Goal: Task Accomplishment & Management: Manage account settings

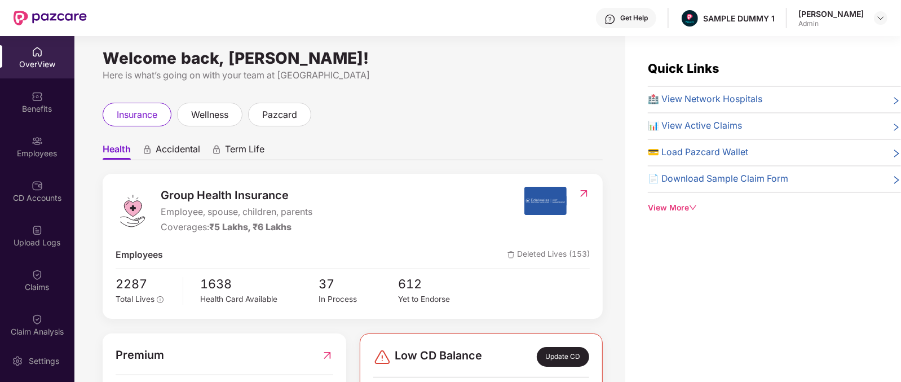
scroll to position [1, 0]
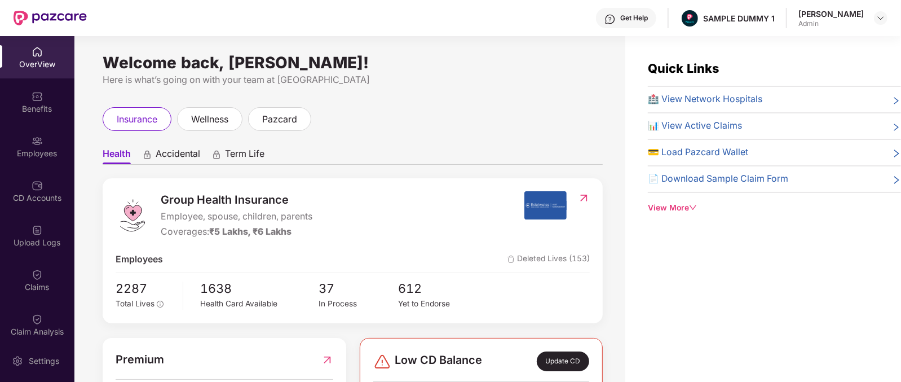
click at [180, 197] on span "Group Health Insurance" at bounding box center [237, 199] width 152 height 17
click at [166, 148] on span "Accidental" at bounding box center [178, 156] width 45 height 16
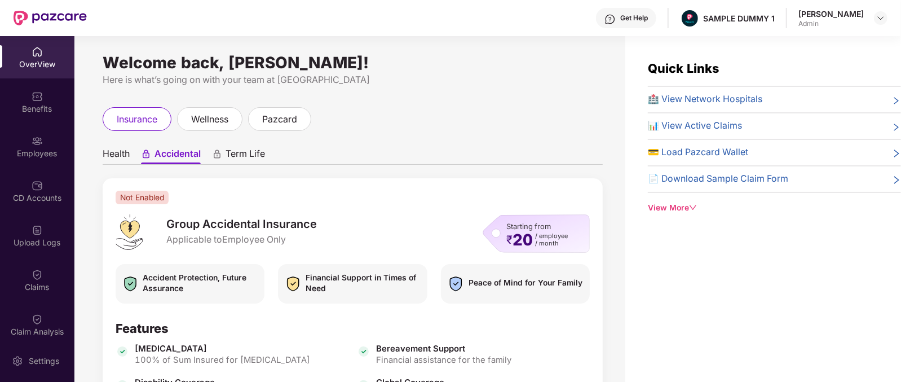
click at [248, 158] on span "Term Life" at bounding box center [245, 156] width 39 height 16
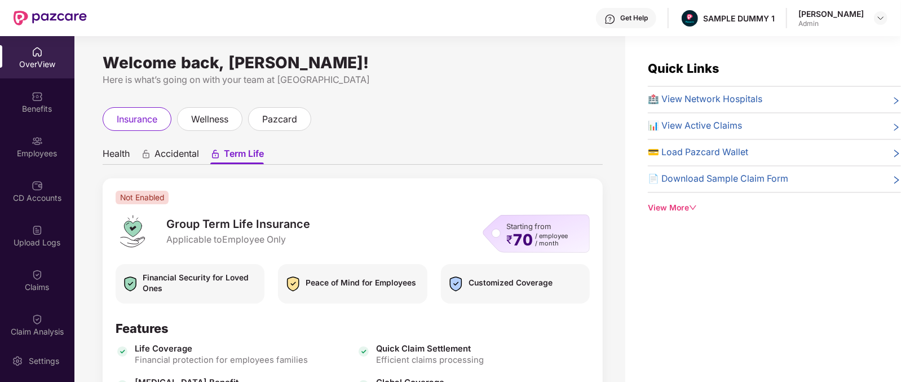
click at [119, 160] on span "Health" at bounding box center [116, 156] width 27 height 16
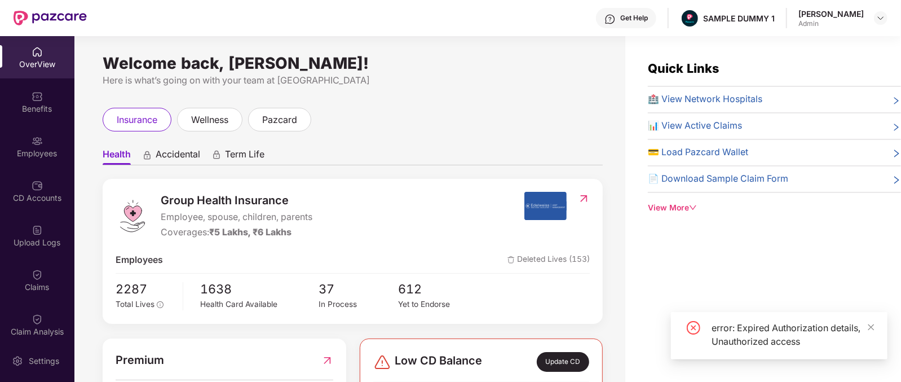
scroll to position [70, 0]
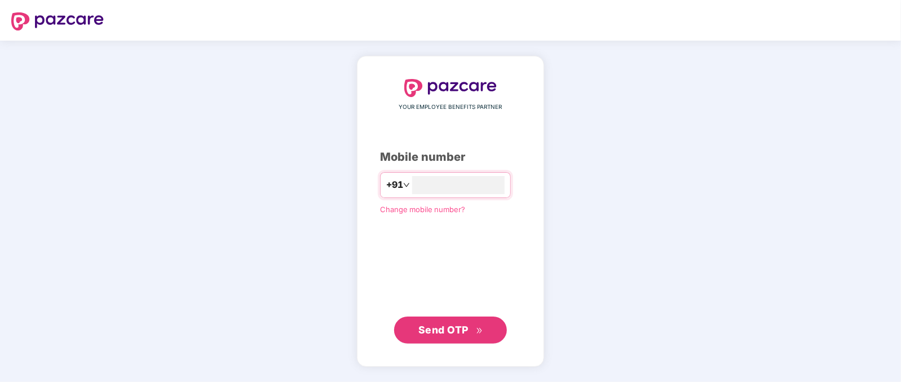
type input "**********"
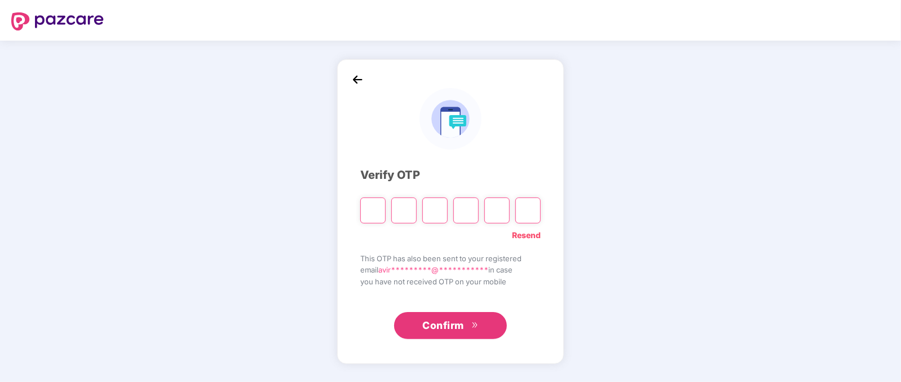
type input "*"
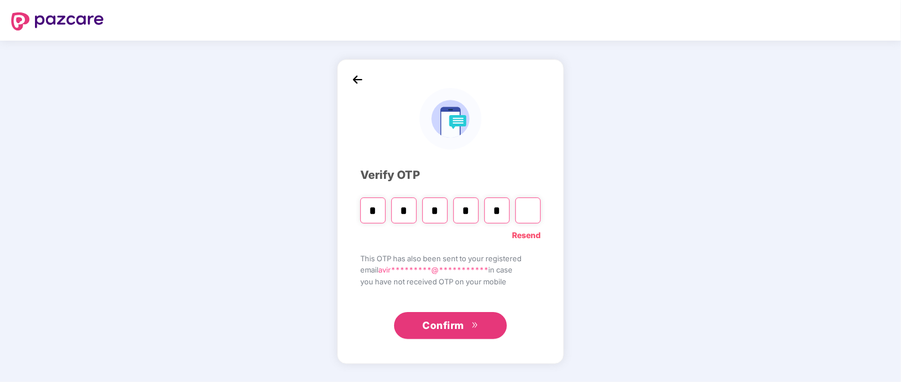
type input "*"
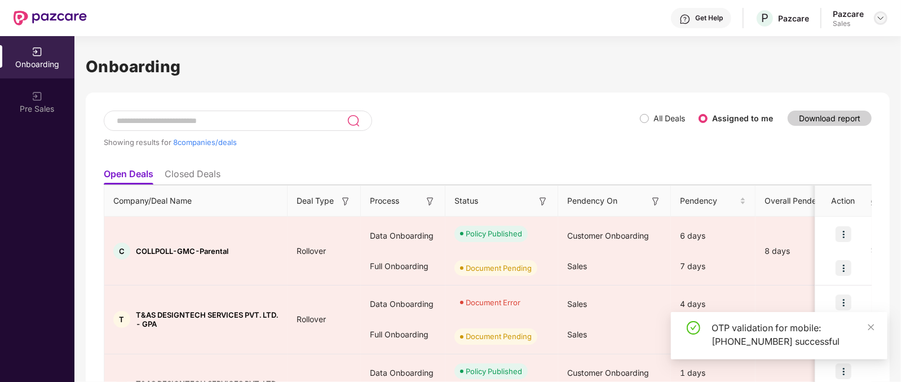
click at [876, 18] on img at bounding box center [880, 18] width 9 height 9
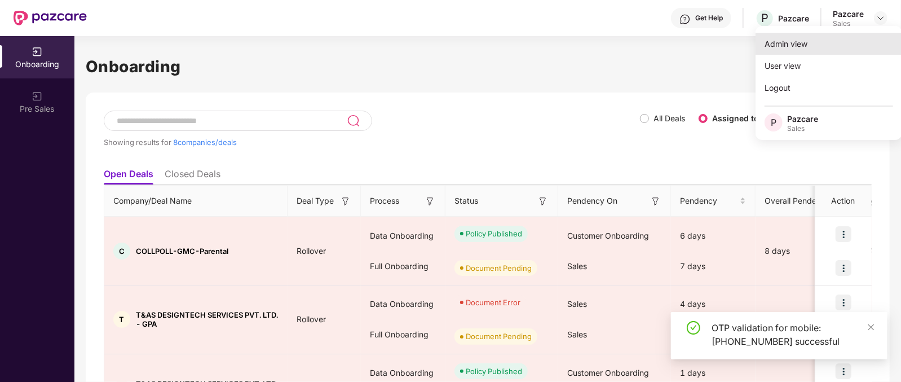
click at [773, 45] on div "Admin view" at bounding box center [829, 44] width 147 height 22
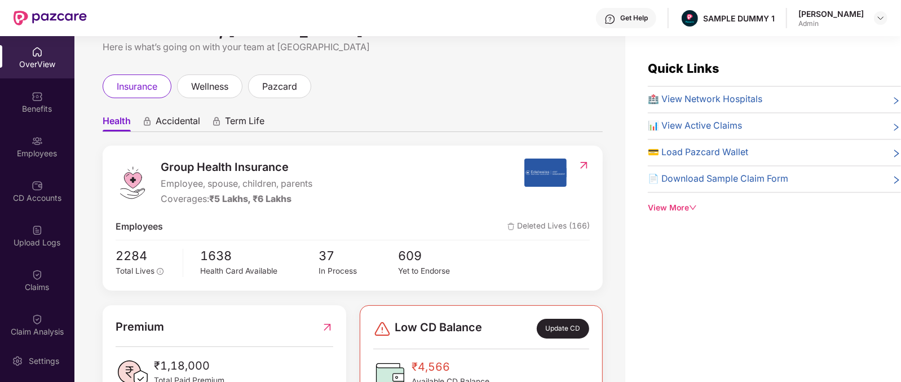
scroll to position [38, 0]
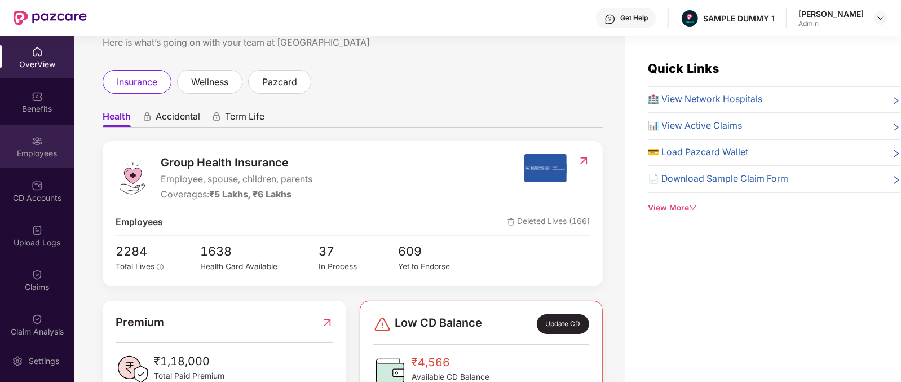
click at [35, 149] on div "Employees" at bounding box center [37, 153] width 74 height 11
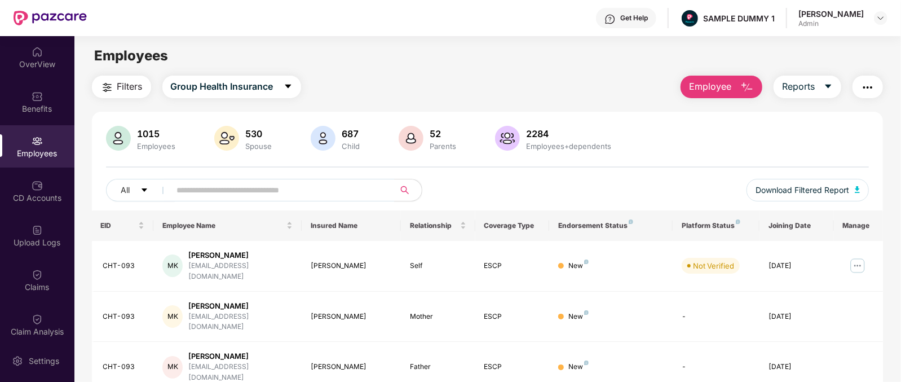
click at [717, 86] on span "Employee" at bounding box center [710, 87] width 42 height 14
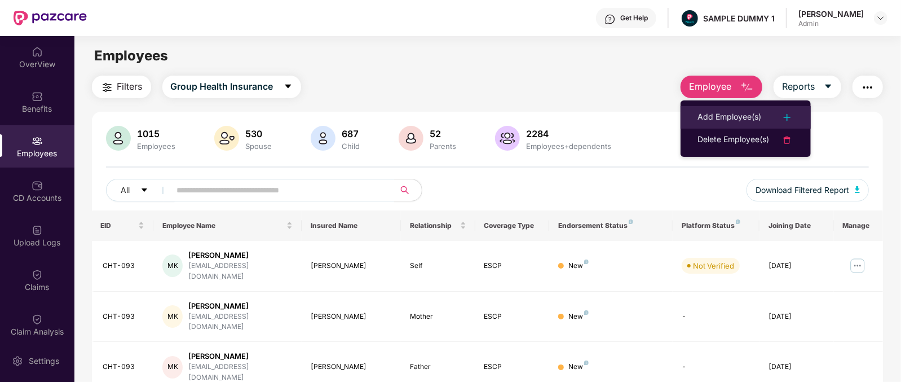
click at [718, 107] on li "Add Employee(s)" at bounding box center [746, 117] width 130 height 23
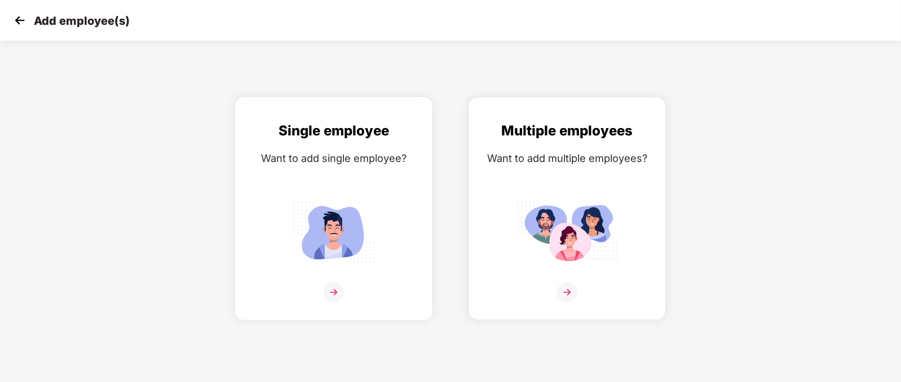
click at [330, 267] on img at bounding box center [333, 232] width 101 height 70
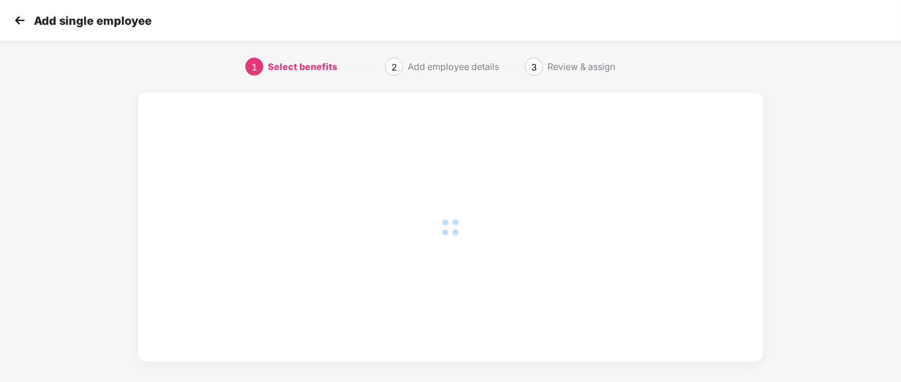
scroll to position [8, 0]
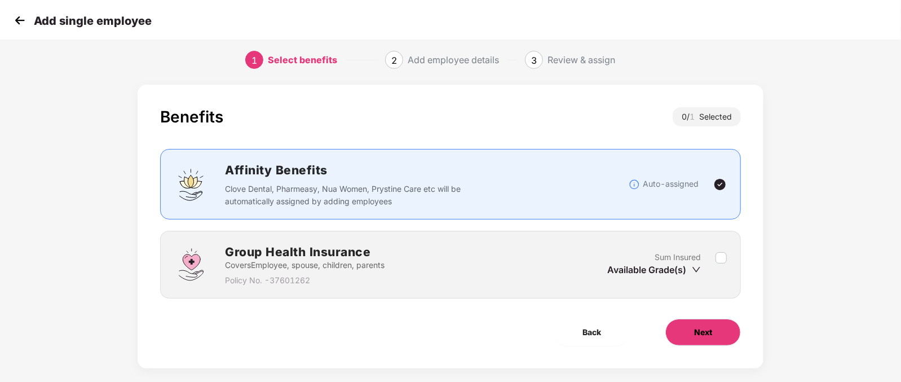
click at [697, 345] on button "Next" at bounding box center [703, 332] width 76 height 27
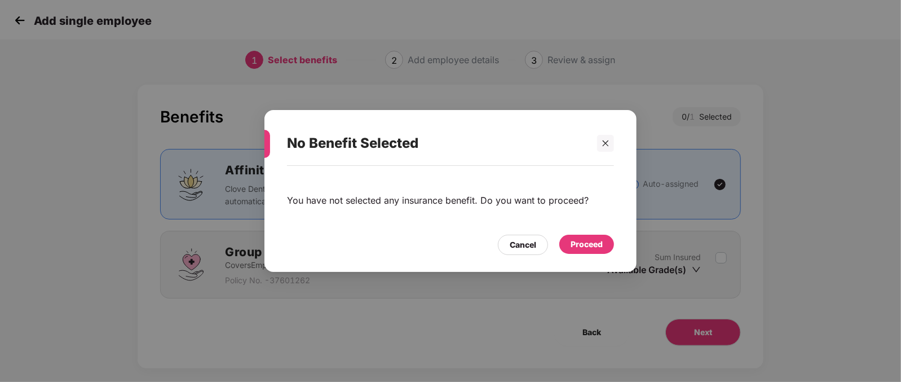
click at [581, 252] on div "Proceed" at bounding box center [586, 244] width 55 height 19
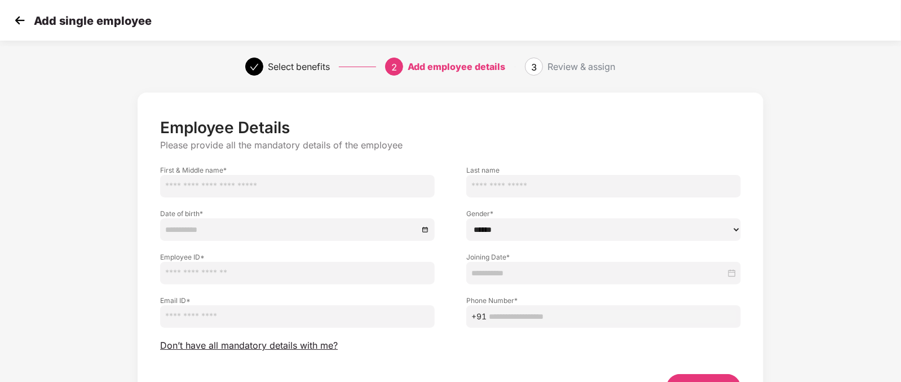
scroll to position [1, 0]
click at [261, 345] on span "Don’t have all mandatory details with me?" at bounding box center [249, 345] width 178 height 12
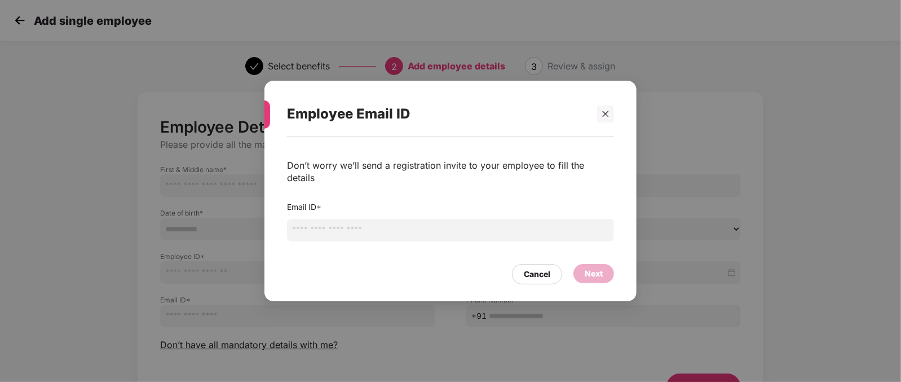
click at [319, 224] on input "email" at bounding box center [450, 230] width 327 height 23
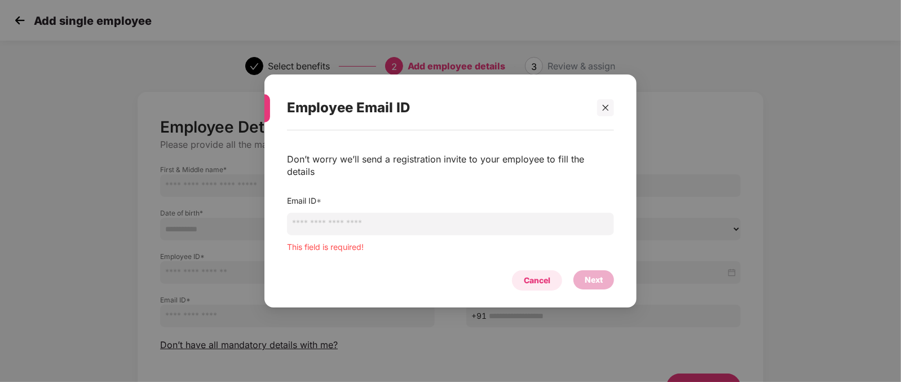
click at [527, 270] on div "Cancel" at bounding box center [537, 280] width 50 height 20
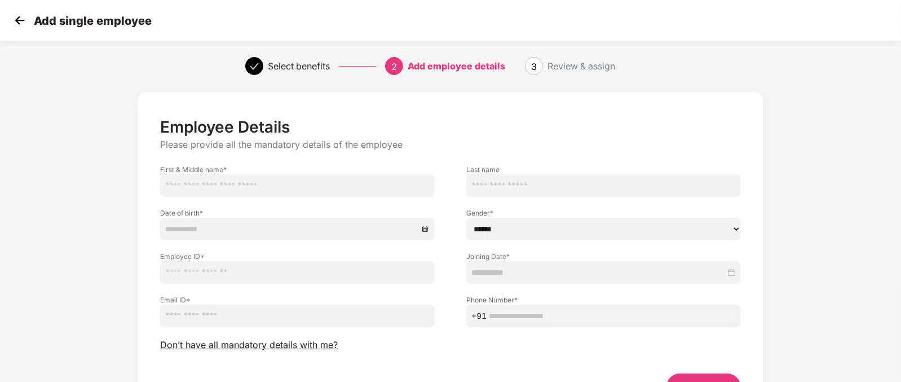
scroll to position [70, 0]
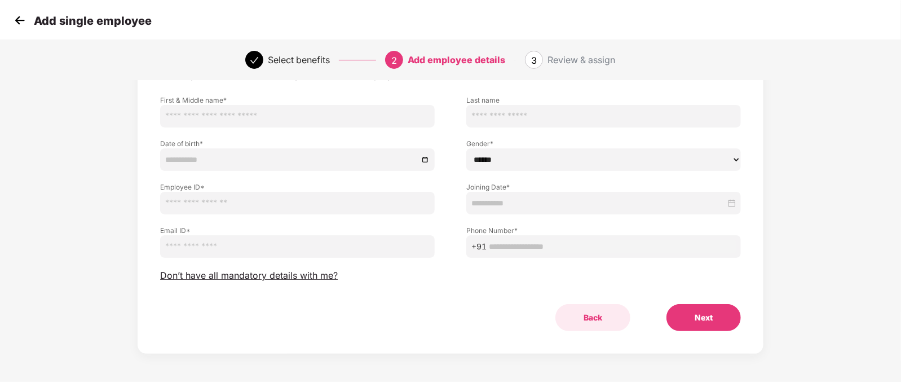
click at [588, 315] on button "Back" at bounding box center [592, 317] width 75 height 27
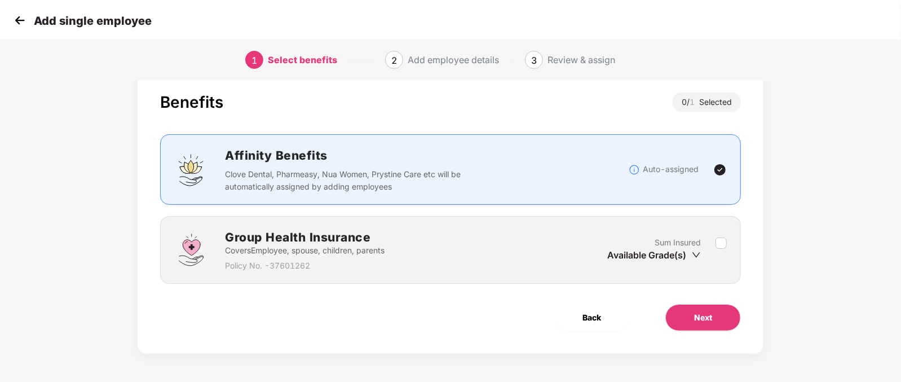
click at [588, 315] on span "Back" at bounding box center [591, 317] width 19 height 12
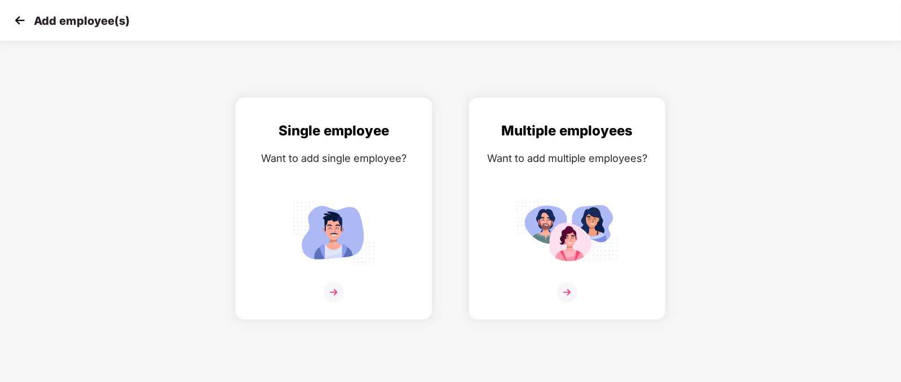
click at [18, 27] on img at bounding box center [19, 20] width 17 height 17
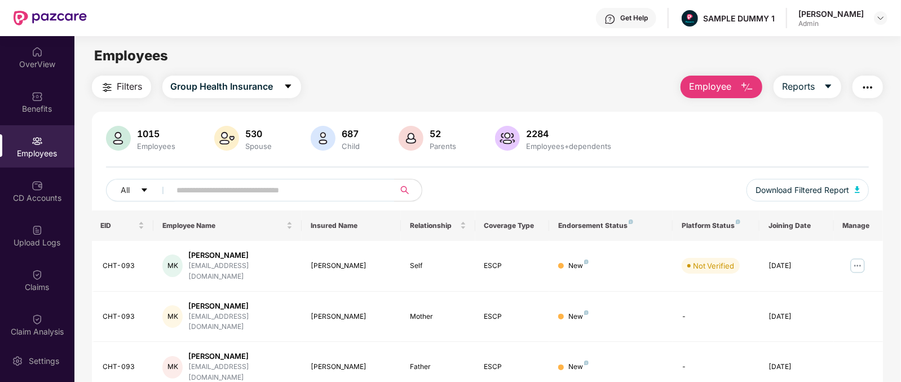
click at [722, 81] on span "Employee" at bounding box center [710, 87] width 42 height 14
click at [601, 94] on div "Filters Group Health Insurance Employee Reports" at bounding box center [488, 87] width 792 height 23
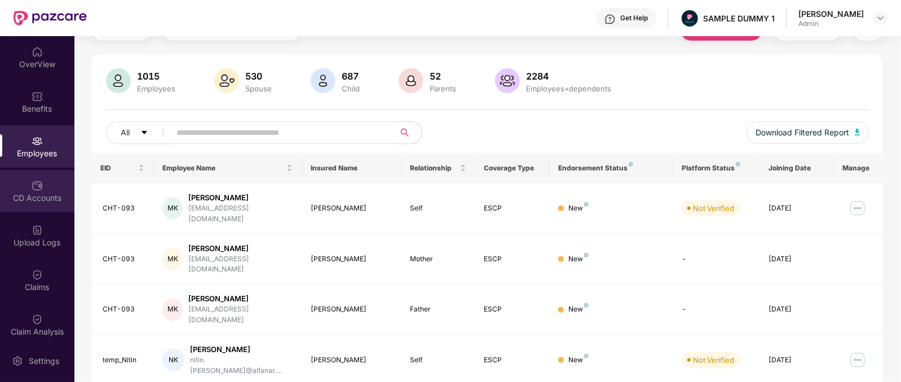
click at [35, 205] on div "CD Accounts" at bounding box center [37, 191] width 74 height 42
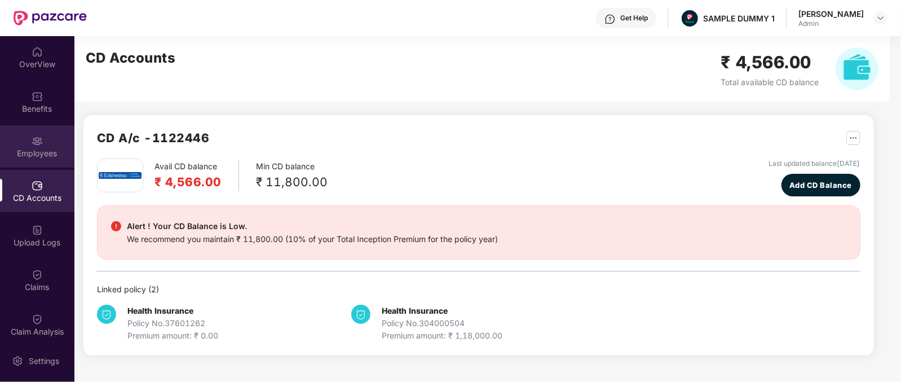
click at [29, 134] on div "Employees" at bounding box center [37, 146] width 74 height 42
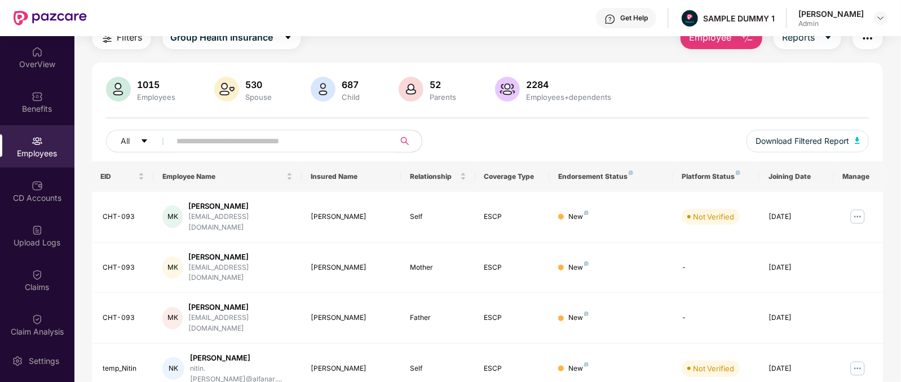
scroll to position [52, 0]
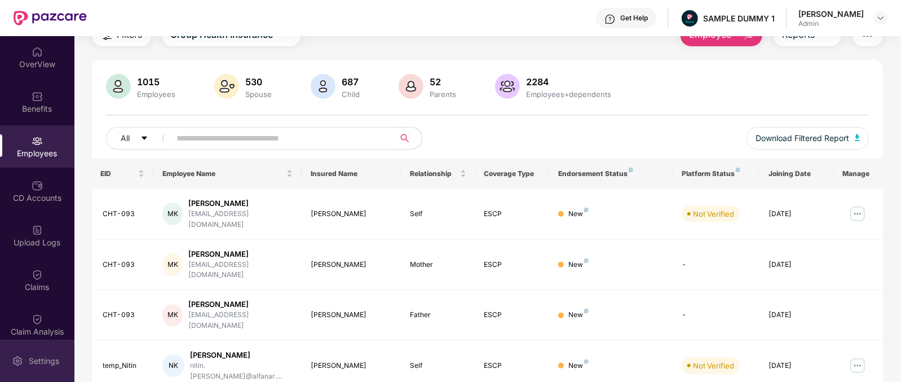
click at [36, 356] on div "Settings" at bounding box center [43, 360] width 37 height 11
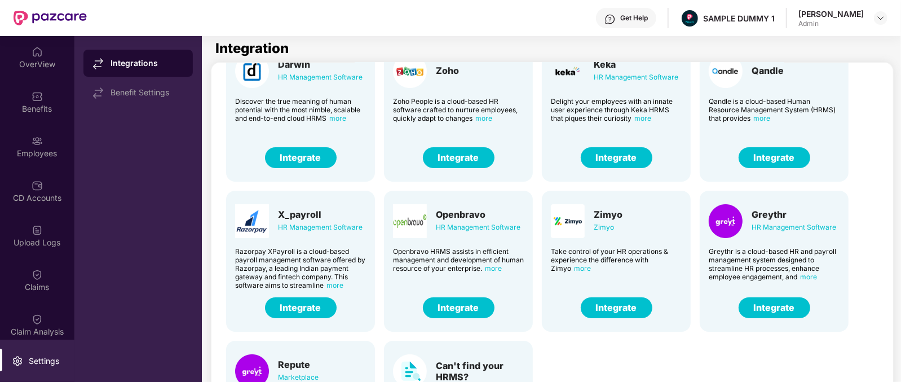
scroll to position [59, 0]
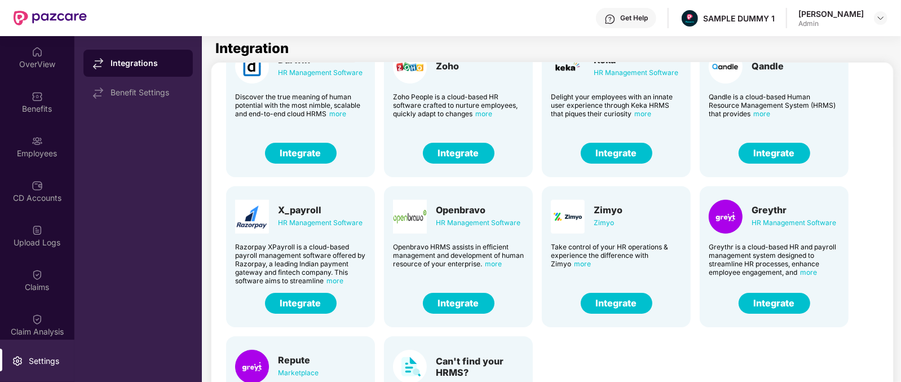
click at [468, 150] on button "Integrate" at bounding box center [459, 153] width 72 height 21
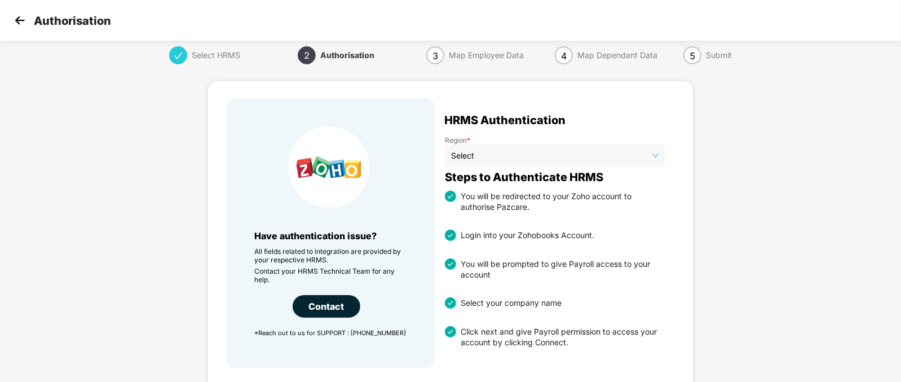
click at [500, 152] on span "Select" at bounding box center [555, 155] width 208 height 17
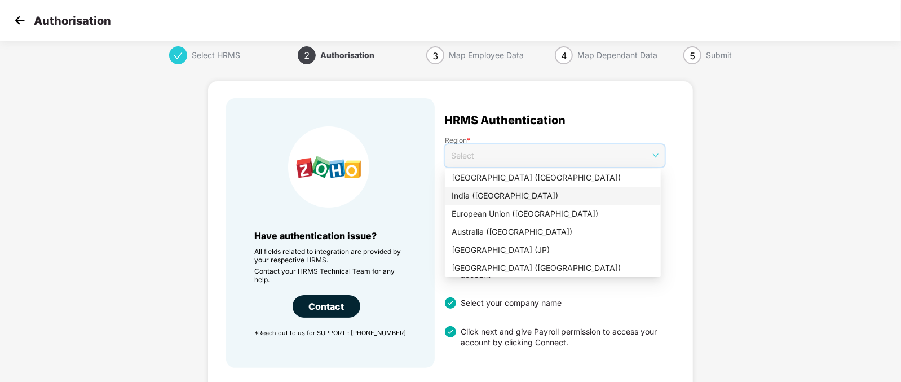
click at [488, 195] on div "India (IN)" at bounding box center [553, 195] width 202 height 12
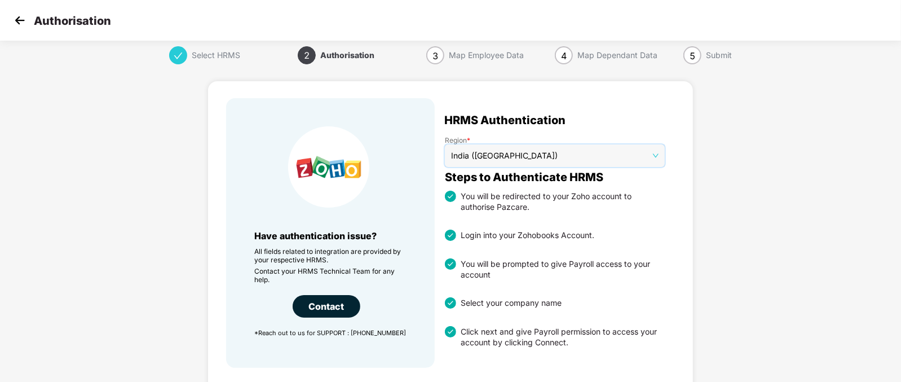
click at [15, 18] on img at bounding box center [19, 20] width 17 height 17
